Goal: Navigation & Orientation: Find specific page/section

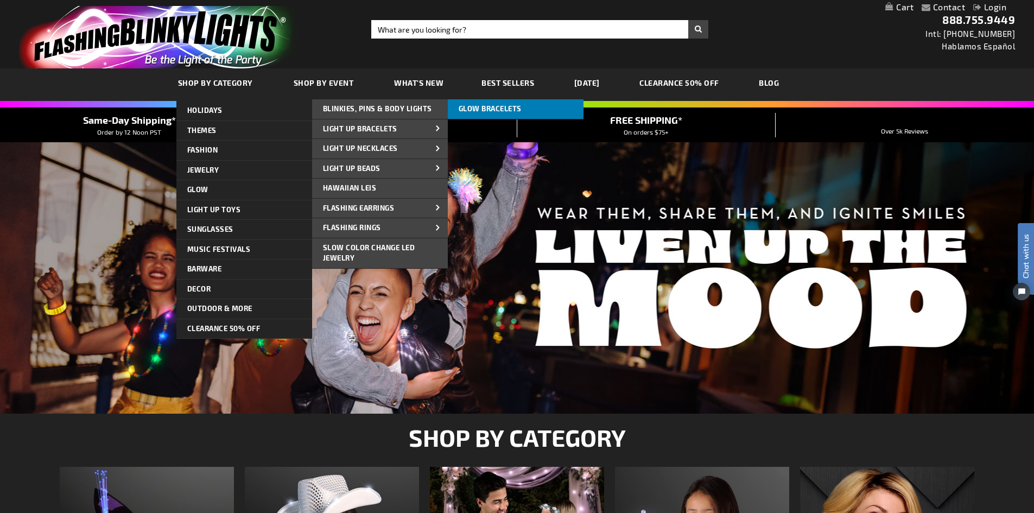
click at [492, 106] on span "Glow Bracelets" at bounding box center [490, 108] width 63 height 9
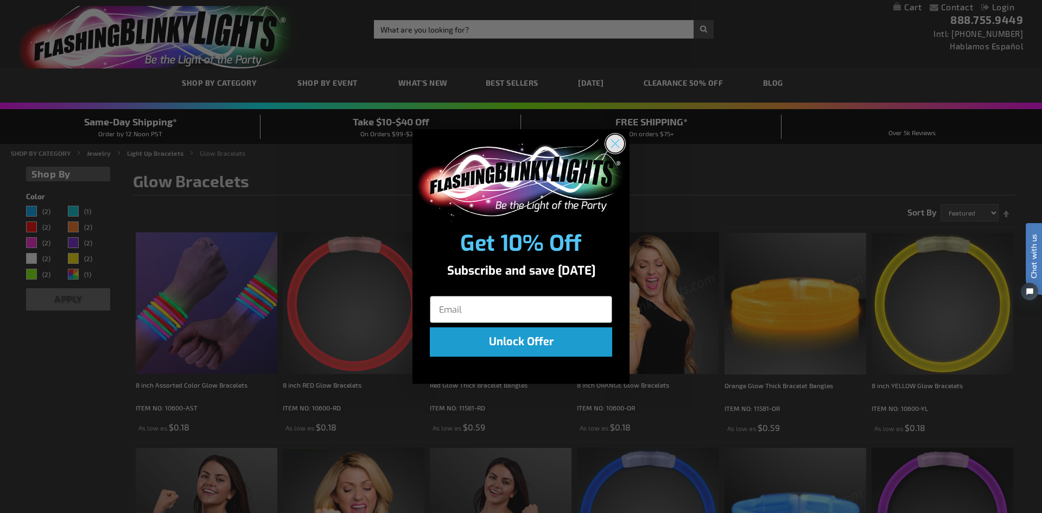
click at [622, 145] on circle "Close dialog" at bounding box center [615, 144] width 18 height 18
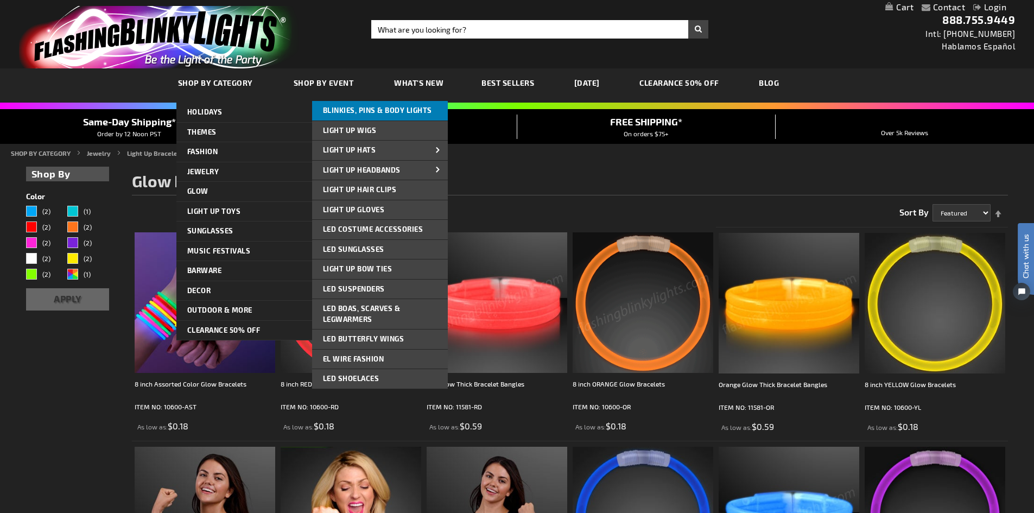
click at [346, 113] on span "Blinkies, Pins & Body Lights" at bounding box center [377, 110] width 109 height 9
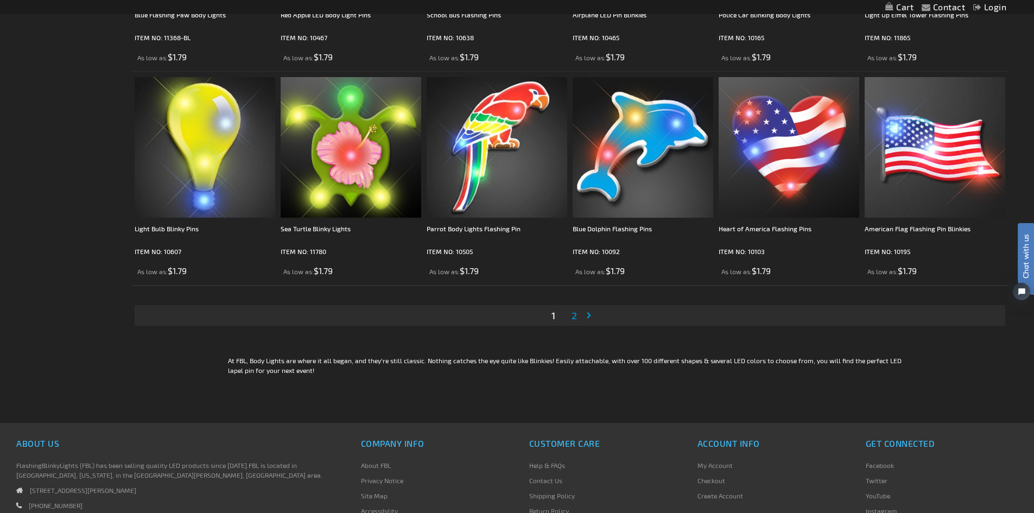
scroll to position [2244, 0]
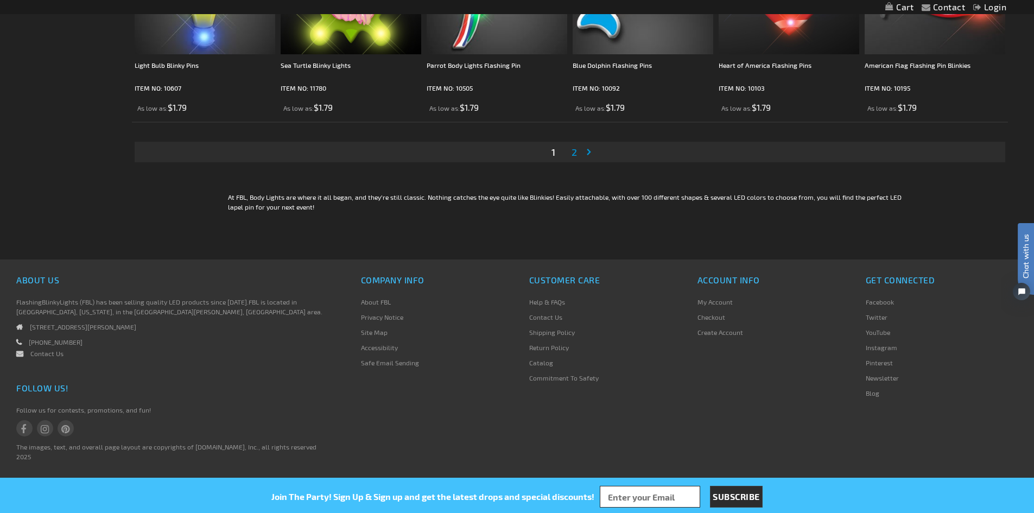
click at [575, 153] on span "2" at bounding box center [574, 152] width 5 height 12
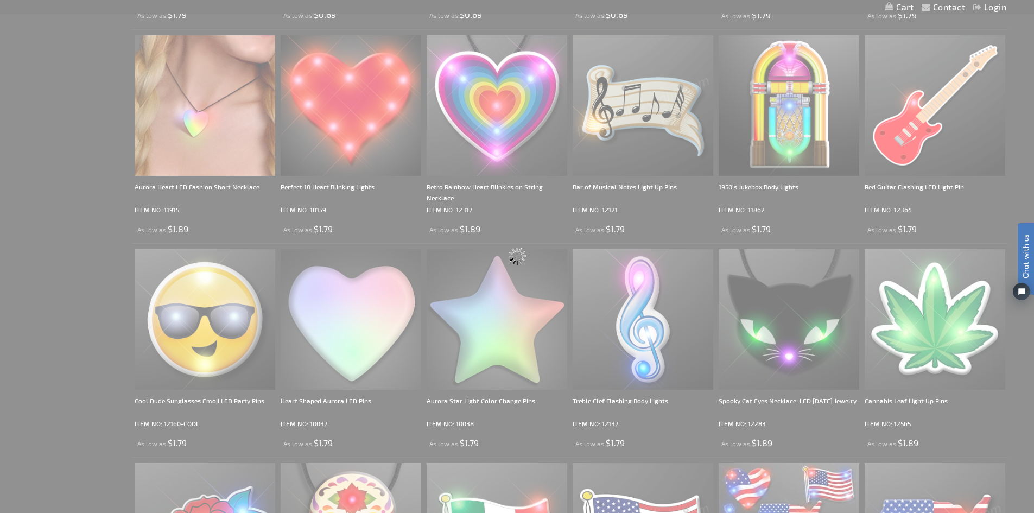
scroll to position [0, 0]
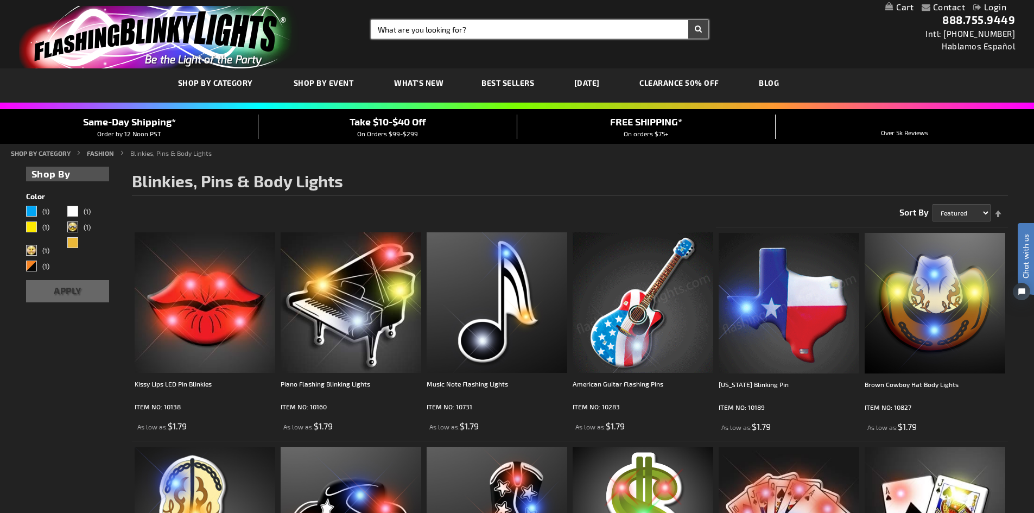
click at [457, 33] on input "Search" at bounding box center [539, 29] width 337 height 18
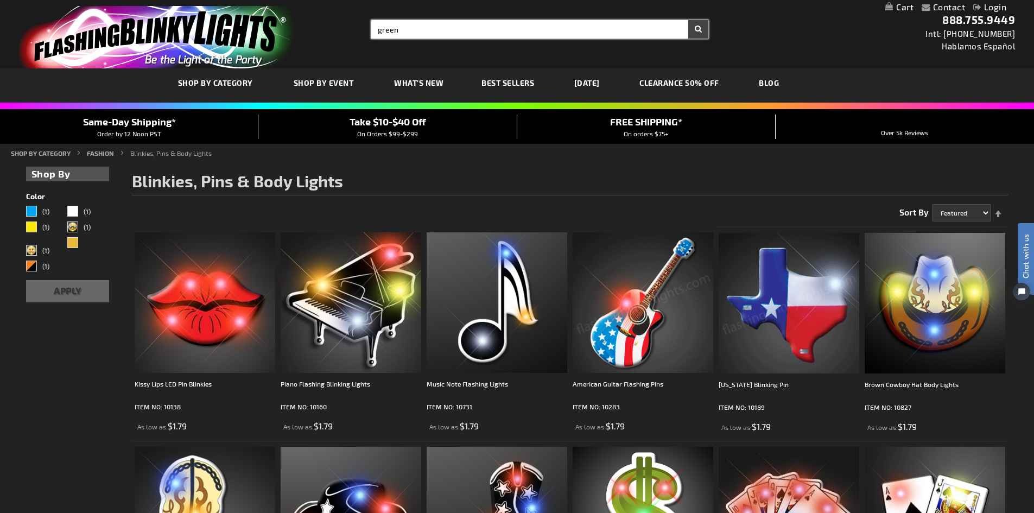
type input "green"
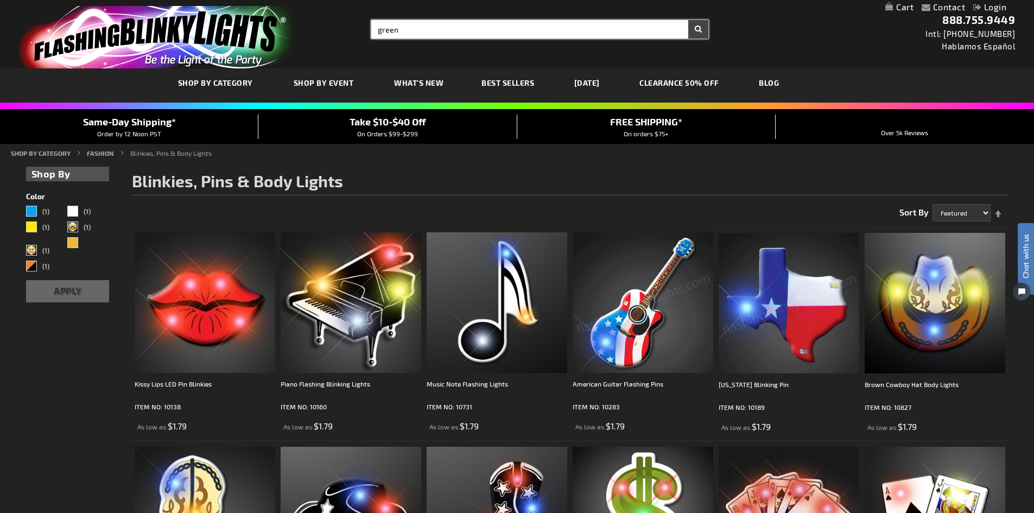
click at [688, 20] on button "Search" at bounding box center [698, 29] width 20 height 18
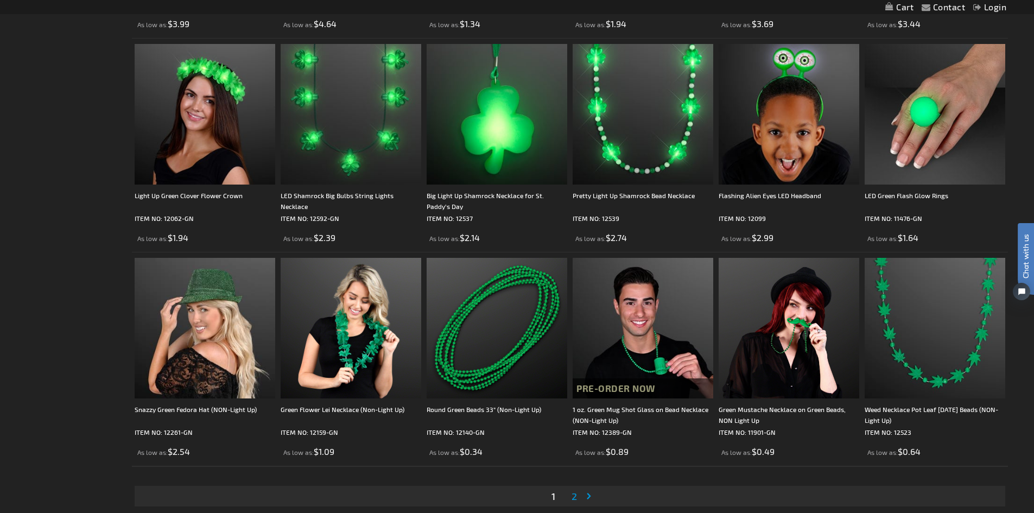
scroll to position [1991, 0]
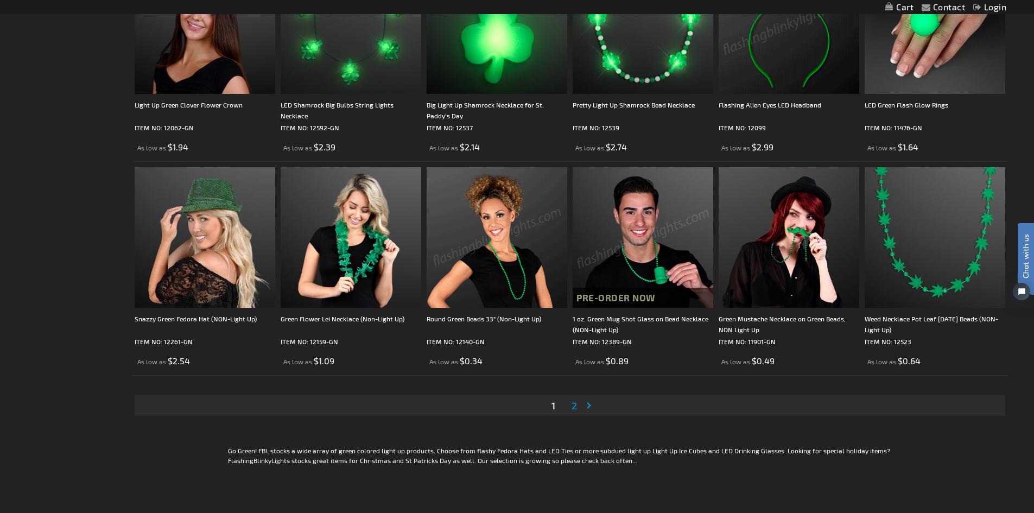
click at [572, 407] on span "2" at bounding box center [574, 406] width 5 height 12
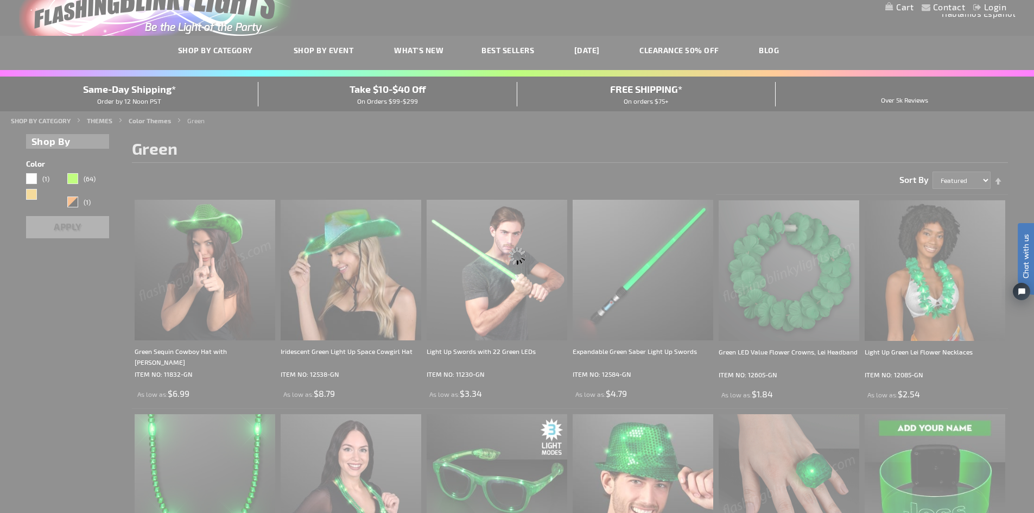
scroll to position [0, 0]
